Goal: Find contact information: Find contact information

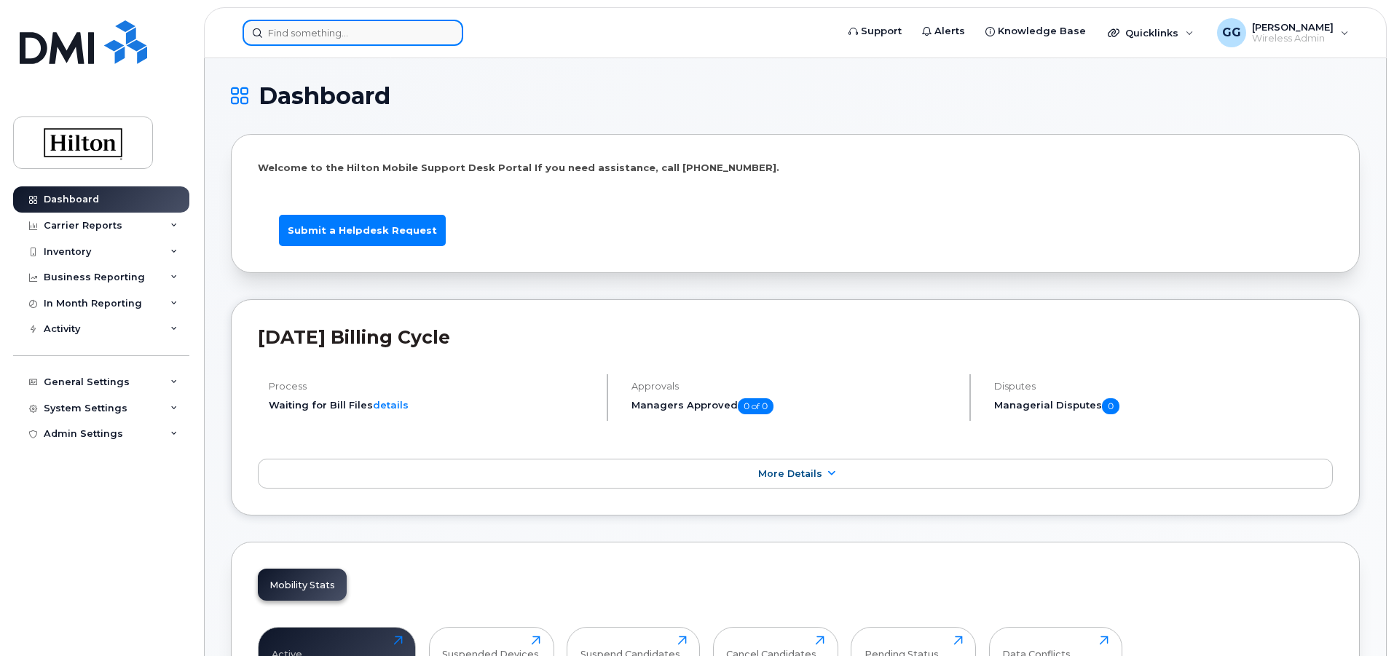
click at [320, 40] on input at bounding box center [353, 33] width 221 height 26
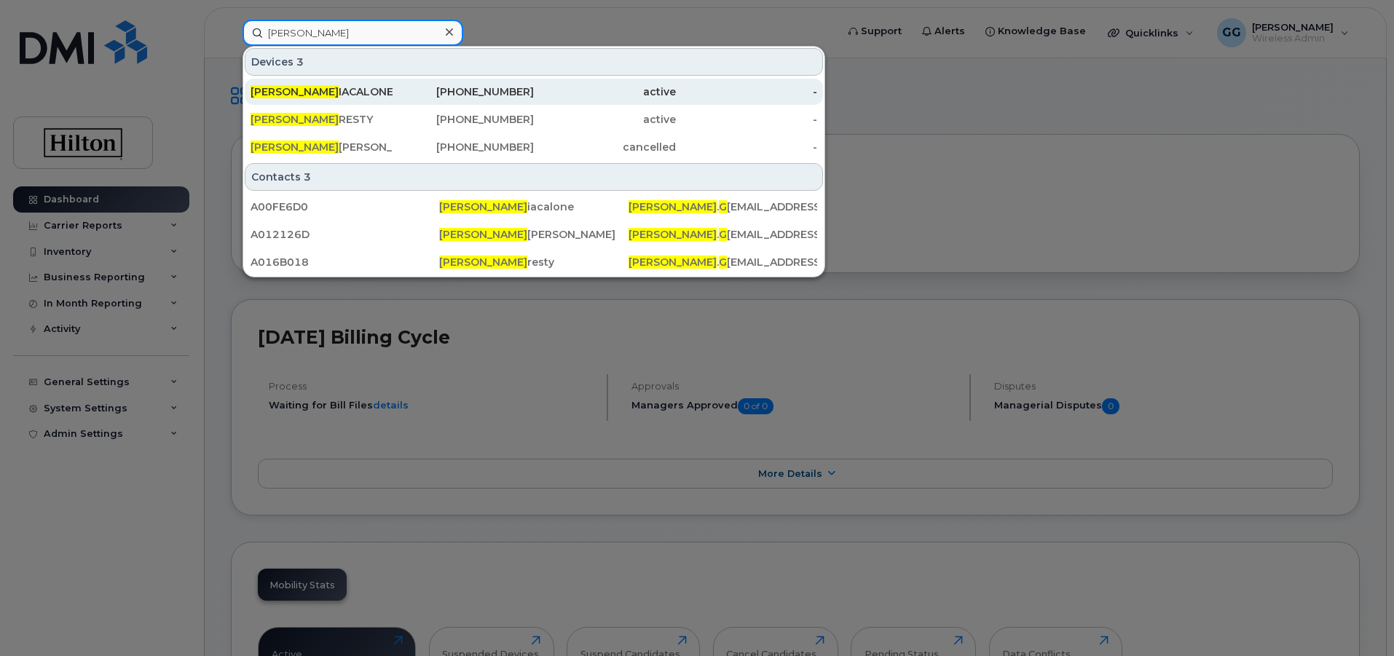
type input "[PERSON_NAME]"
click at [335, 90] on div "[PERSON_NAME]" at bounding box center [322, 91] width 142 height 15
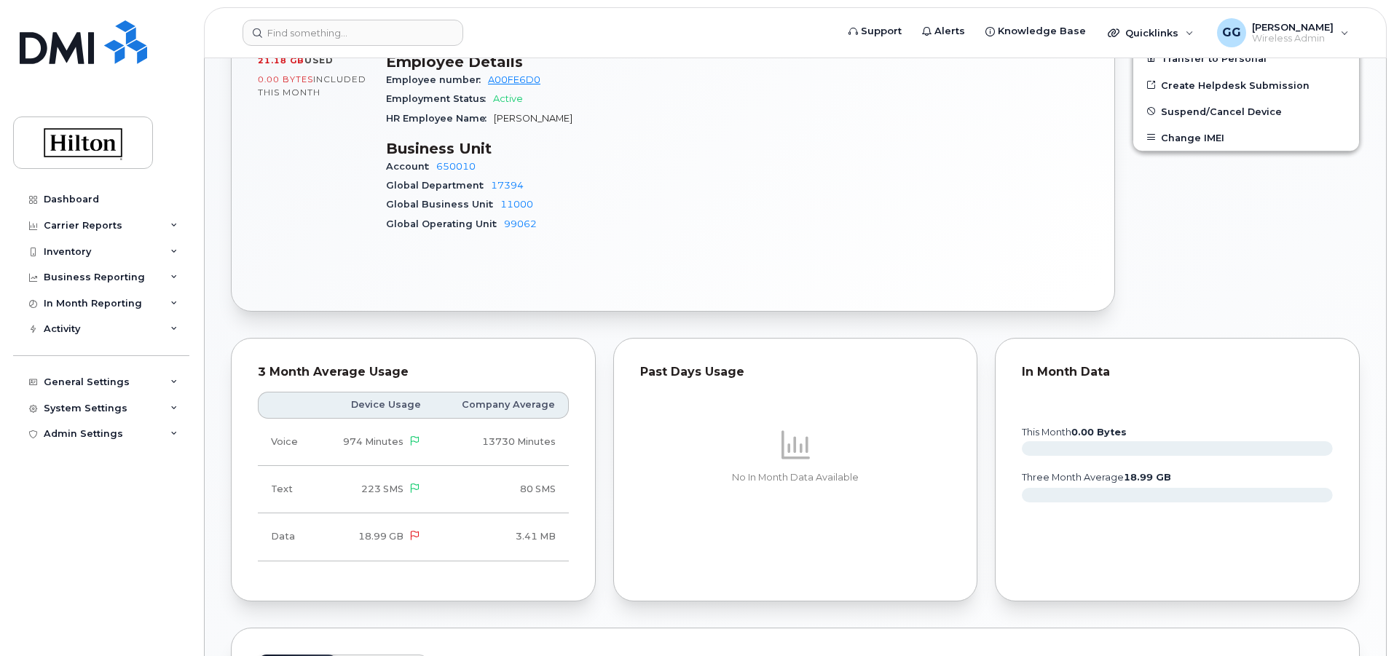
scroll to position [218, 0]
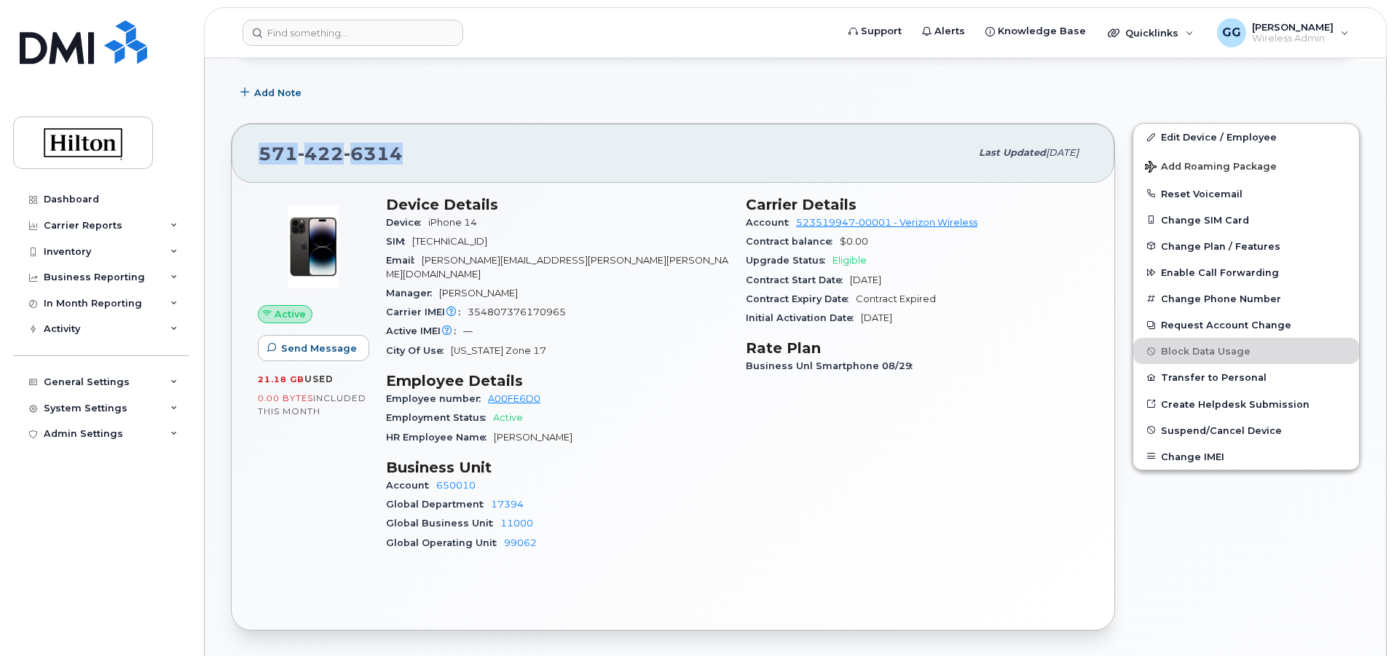
drag, startPoint x: 427, startPoint y: 148, endPoint x: 248, endPoint y: 167, distance: 179.4
click at [248, 167] on div "571 422 6314 Last updated Sep 11, 2025" at bounding box center [673, 153] width 883 height 58
copy span "571 422 6314"
